Goal: Information Seeking & Learning: Learn about a topic

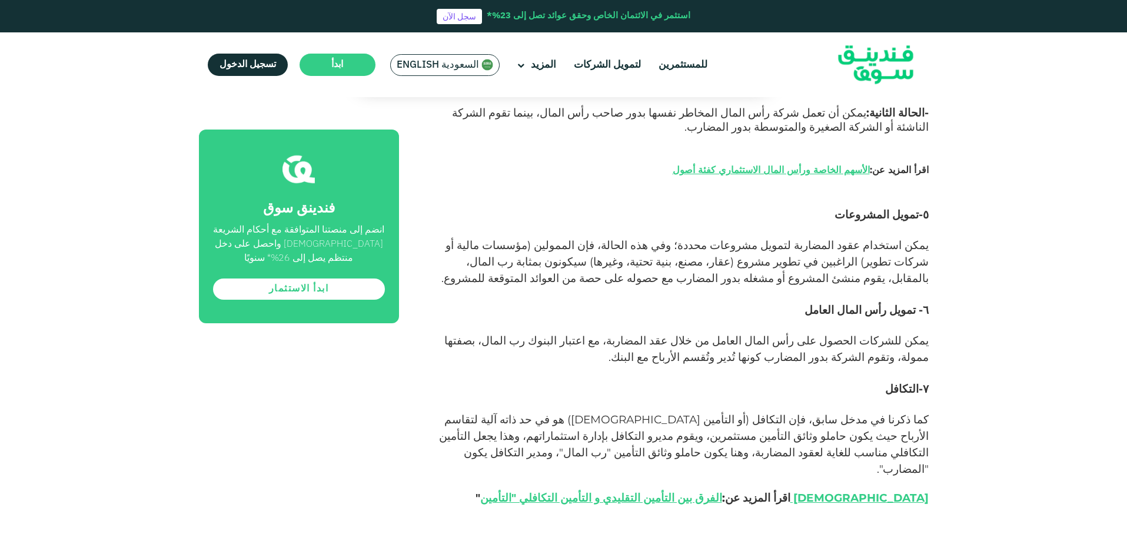
scroll to position [2060, 0]
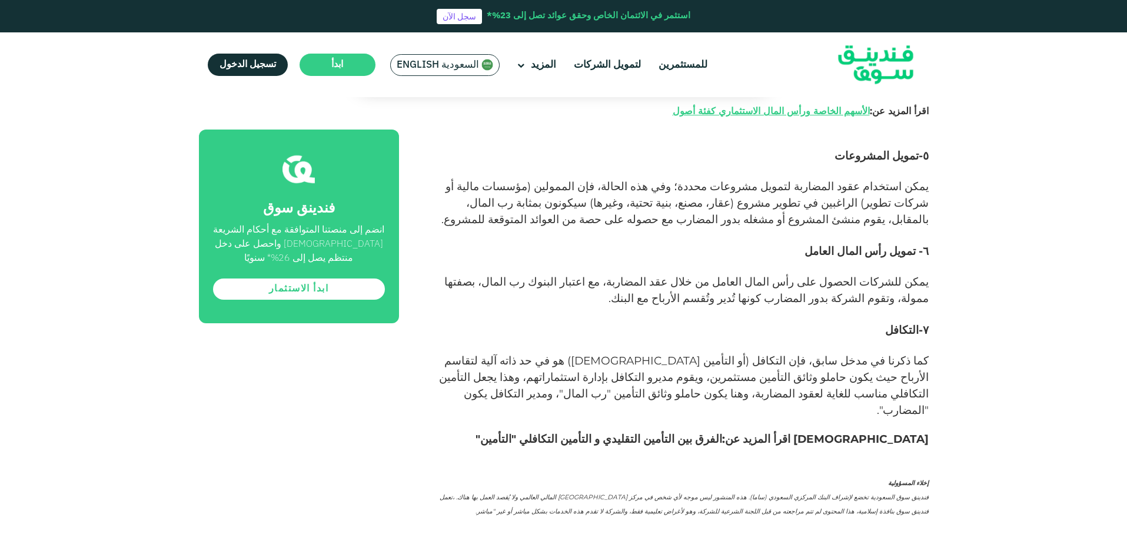
click at [767, 432] on link "الفرق بين التأمين التقليدي و التأمين التكافلي "التأمين [DEMOGRAPHIC_DATA]" at bounding box center [704, 439] width 448 height 14
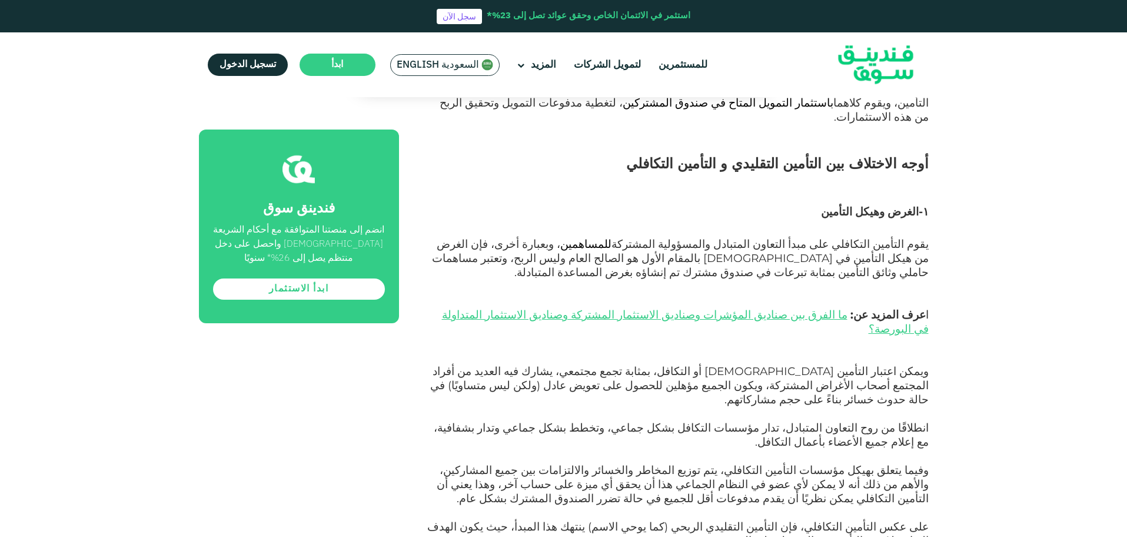
scroll to position [765, 0]
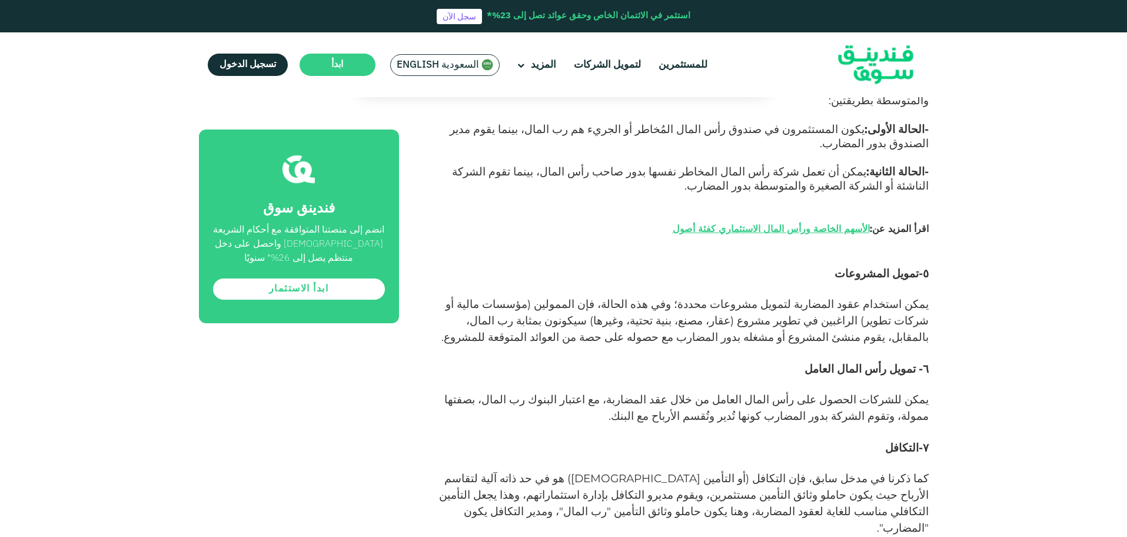
scroll to position [2354, 0]
